Goal: Entertainment & Leisure: Consume media (video, audio)

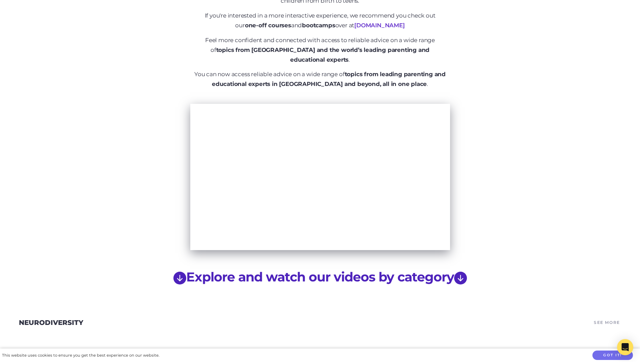
scroll to position [371, 0]
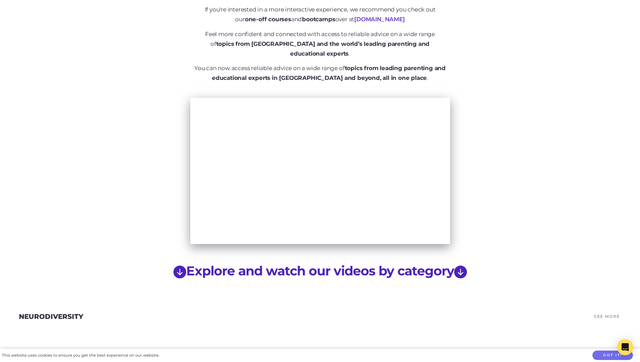
click at [466, 266] on icon "arrow down circle fill" at bounding box center [460, 272] width 13 height 13
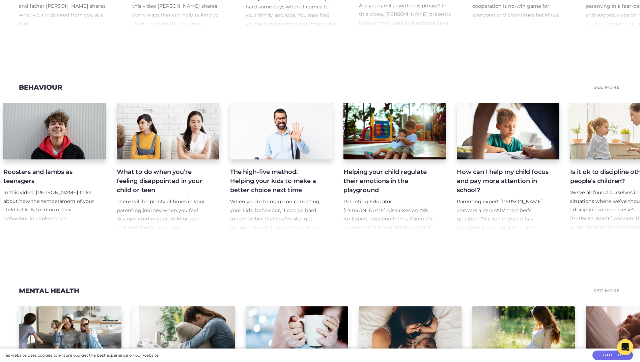
scroll to position [0, 2636]
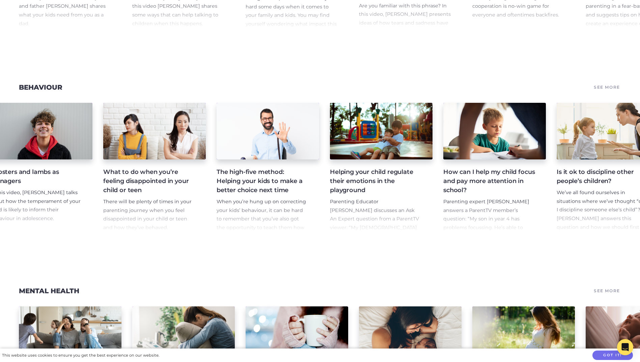
click at [149, 180] on h4 "What to do when you’re feeling disappointed in your child or teen" at bounding box center [149, 181] width 92 height 27
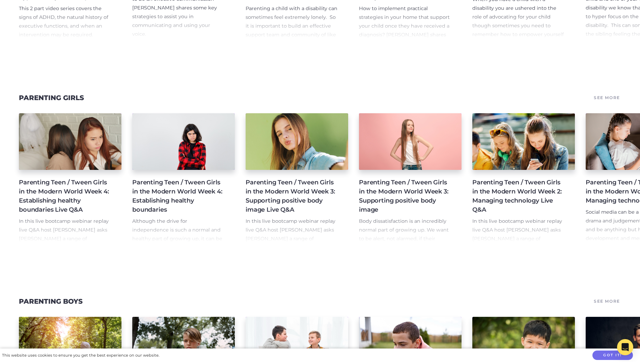
click at [178, 215] on h4 "Parenting Teen / Tween Girls in the Modern World Week 4: Establishing healthy b…" at bounding box center [178, 196] width 92 height 36
